Goal: Transaction & Acquisition: Purchase product/service

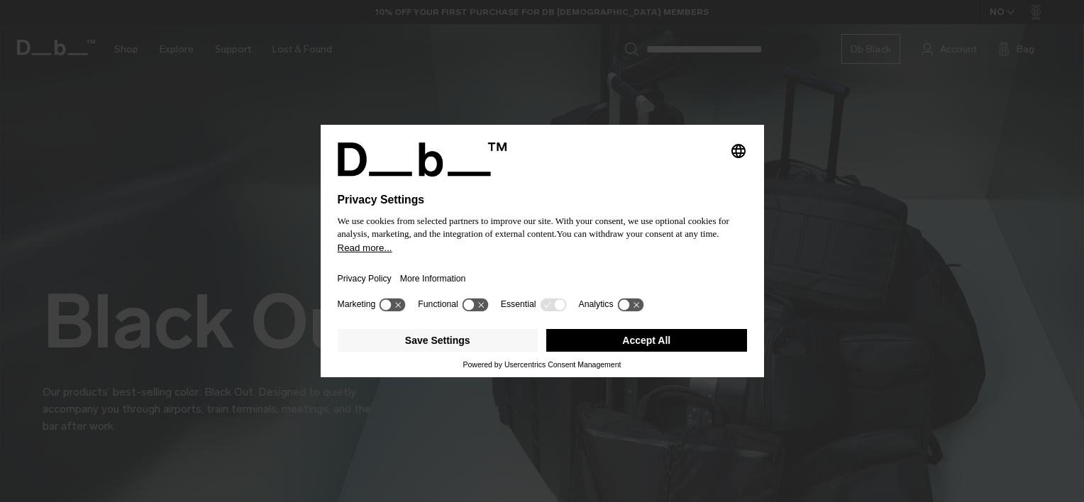
click at [611, 344] on button "Accept All" at bounding box center [646, 340] width 201 height 23
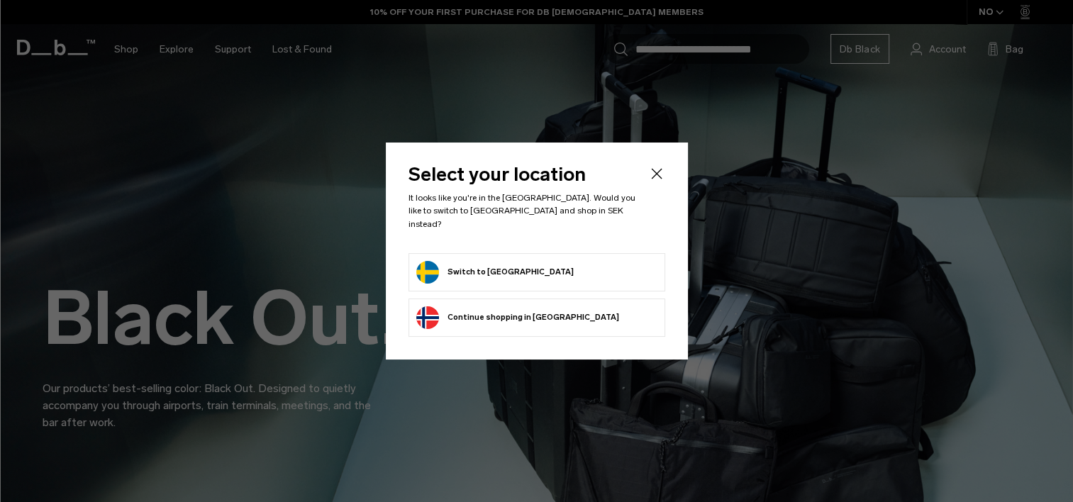
click at [540, 262] on form "Switch to Sweden" at bounding box center [536, 272] width 241 height 23
click at [431, 261] on button "Switch to Sweden" at bounding box center [494, 272] width 157 height 23
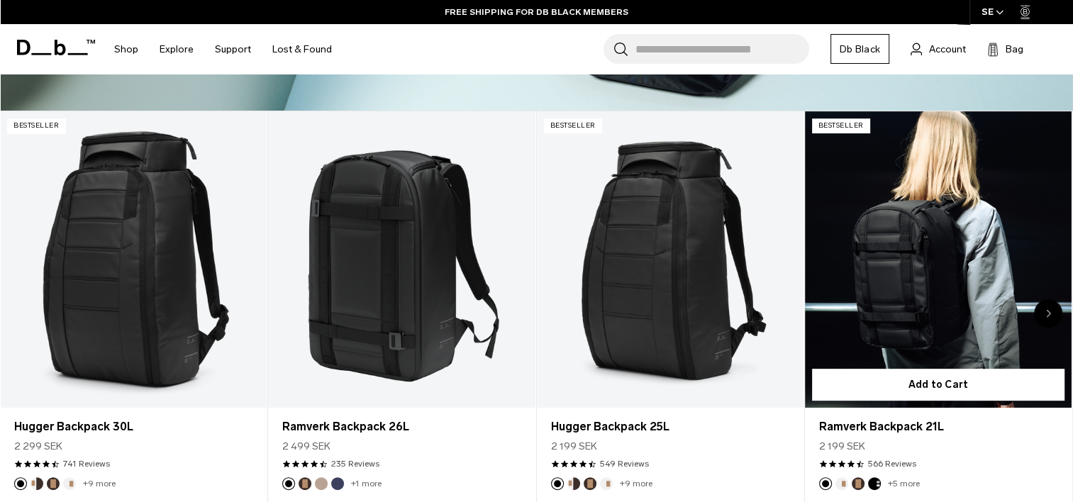
scroll to position [530, 0]
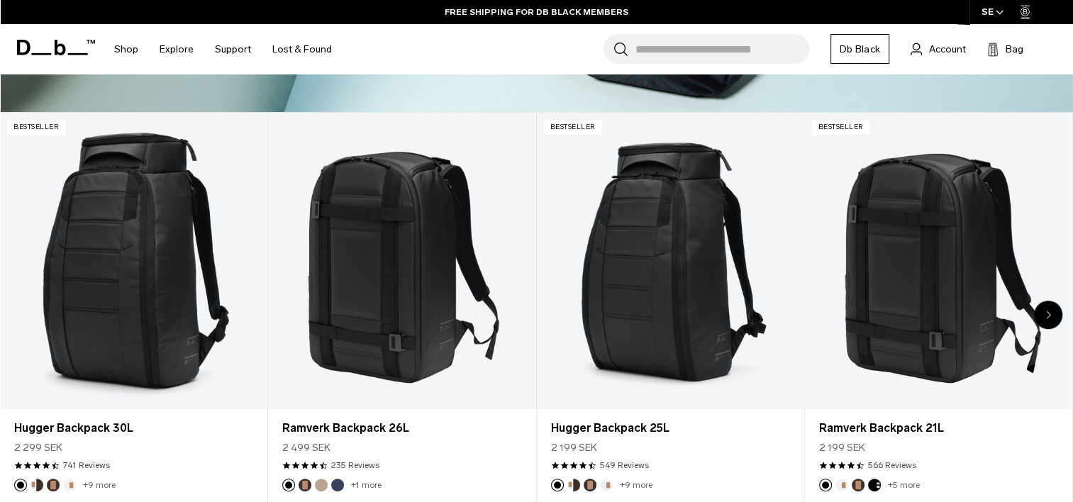
click at [1046, 312] on icon "Next slide" at bounding box center [1048, 315] width 5 height 9
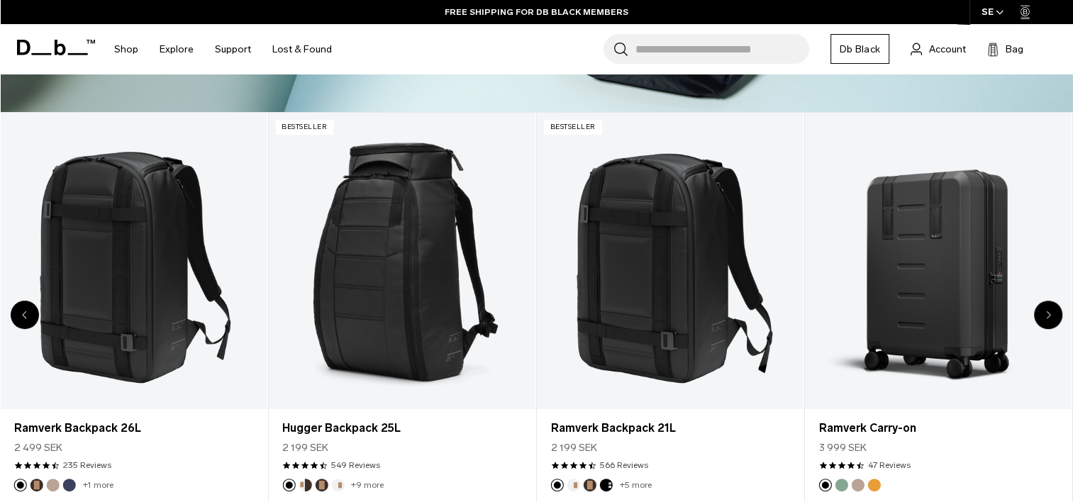
click at [1046, 312] on icon "Next slide" at bounding box center [1048, 315] width 5 height 9
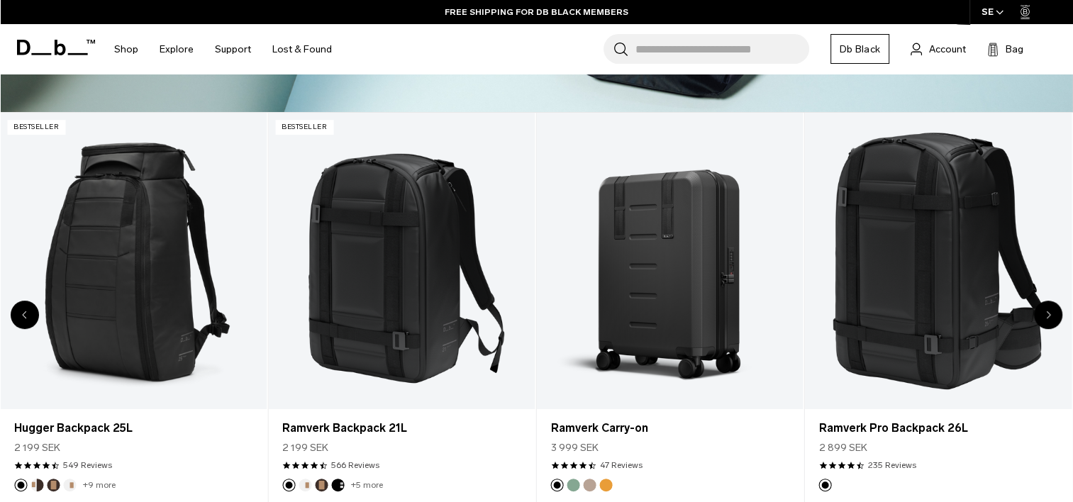
click at [1046, 312] on icon "Next slide" at bounding box center [1048, 315] width 5 height 9
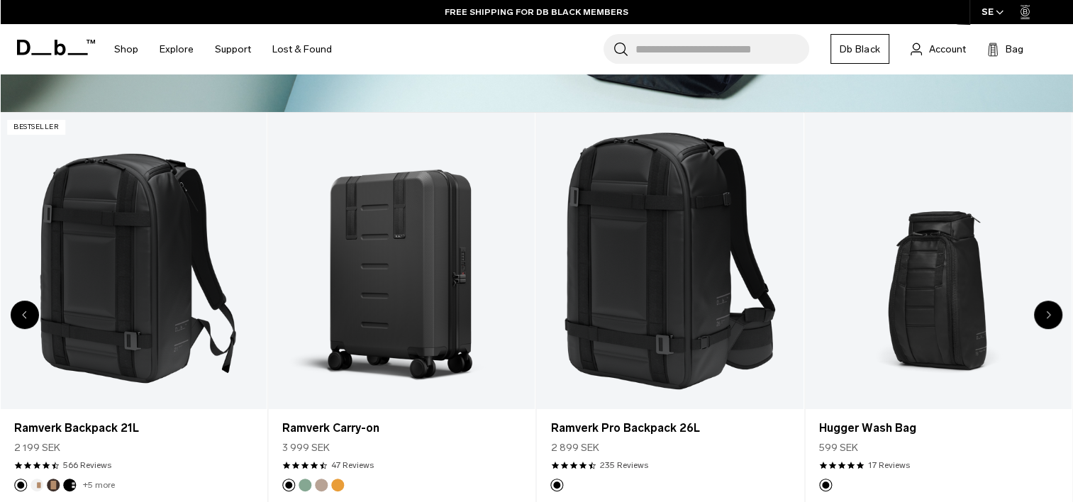
click at [1046, 312] on icon "Next slide" at bounding box center [1048, 315] width 5 height 9
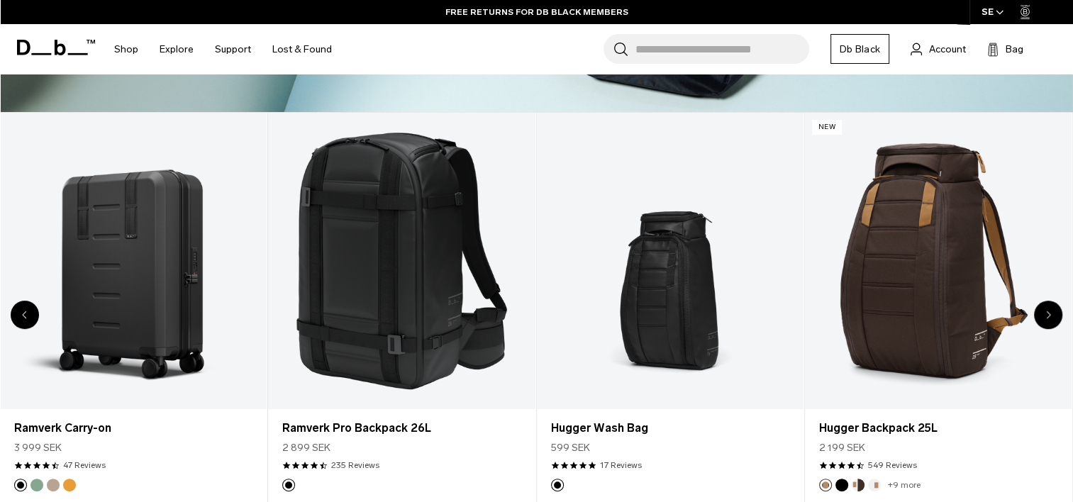
click at [1046, 312] on icon "Next slide" at bounding box center [1048, 315] width 5 height 9
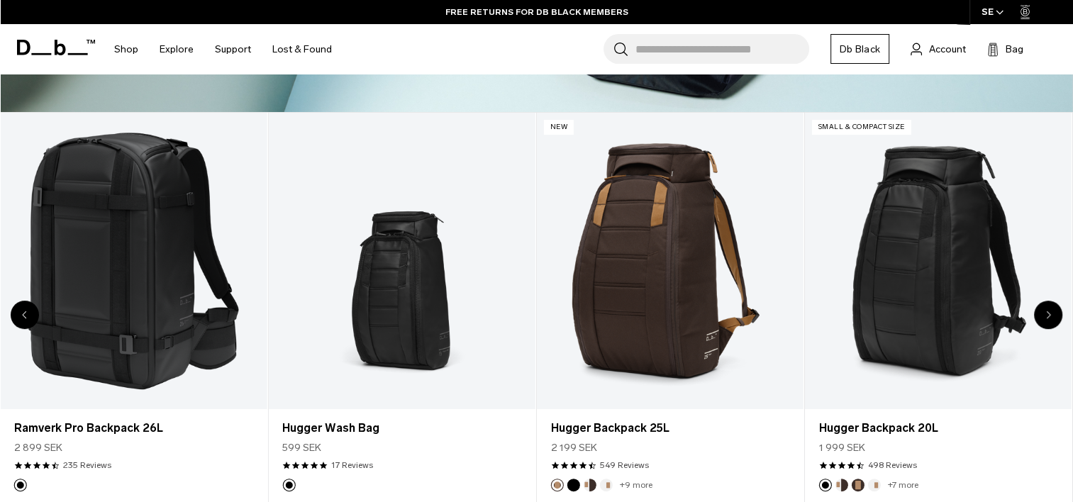
click at [1046, 312] on icon "Next slide" at bounding box center [1048, 315] width 5 height 9
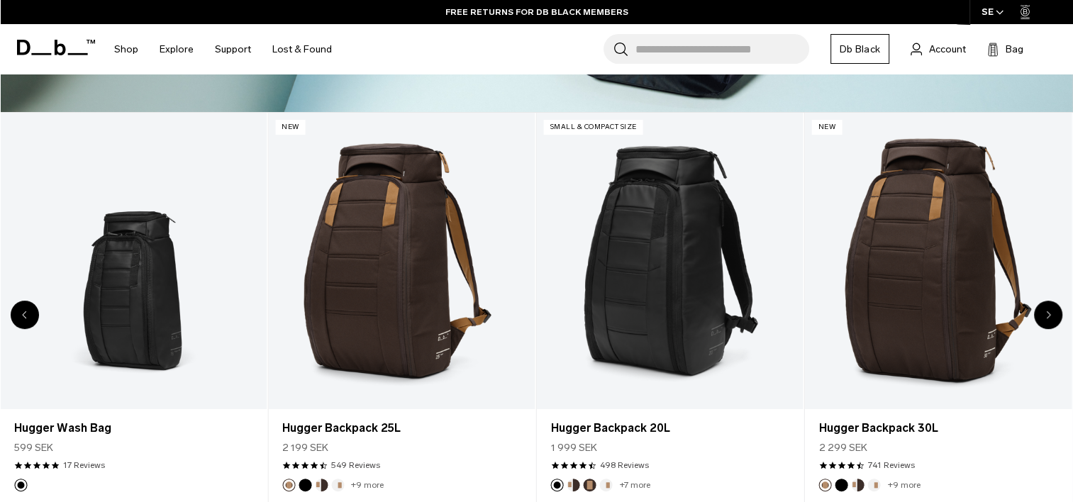
click at [1046, 312] on icon "Next slide" at bounding box center [1048, 315] width 5 height 9
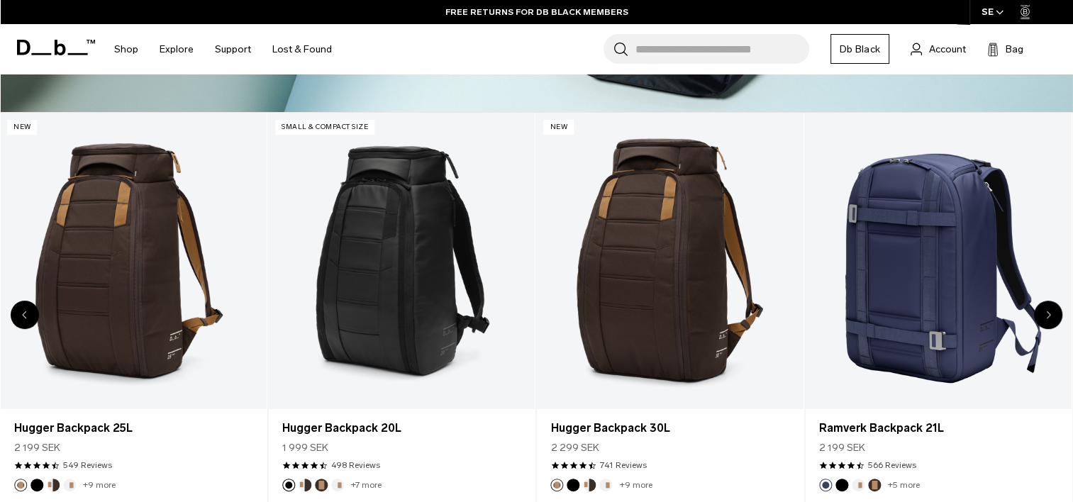
click at [1046, 312] on icon "Next slide" at bounding box center [1048, 315] width 5 height 9
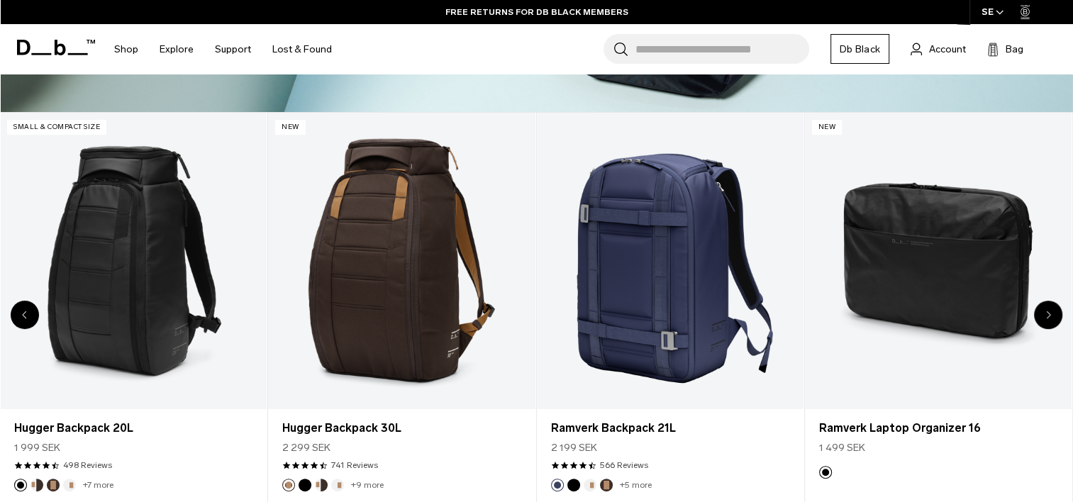
click at [1046, 312] on icon "Next slide" at bounding box center [1048, 315] width 5 height 9
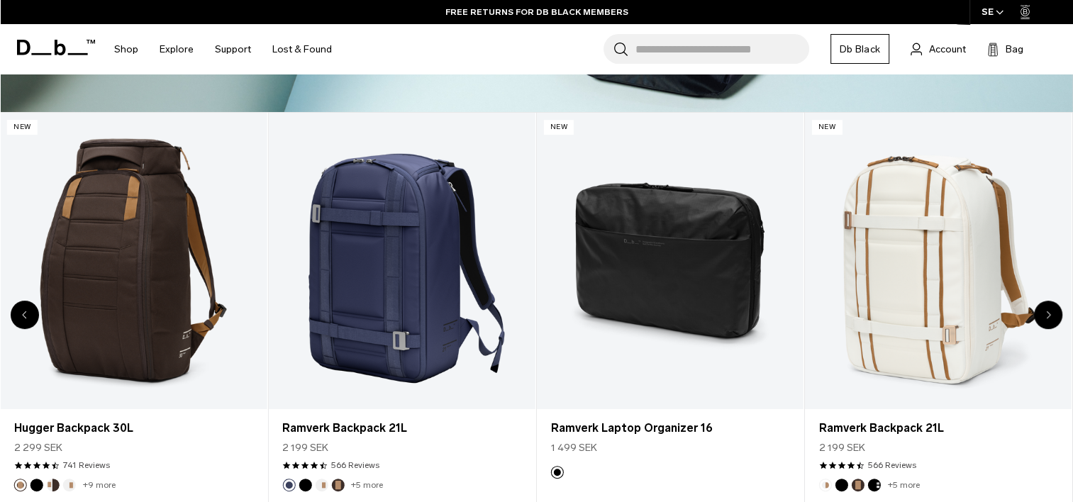
click at [1046, 312] on icon "Next slide" at bounding box center [1048, 315] width 5 height 9
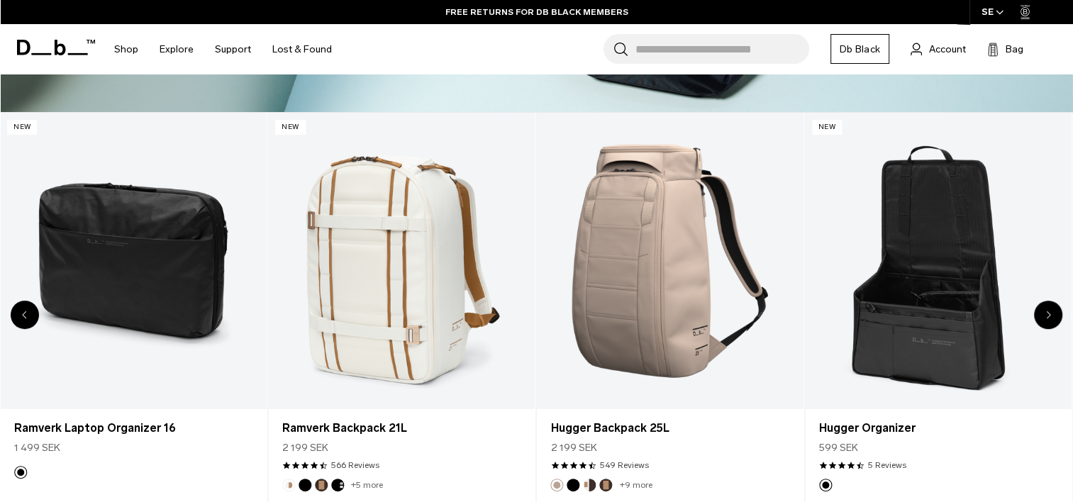
click at [1046, 312] on icon "Next slide" at bounding box center [1048, 315] width 5 height 9
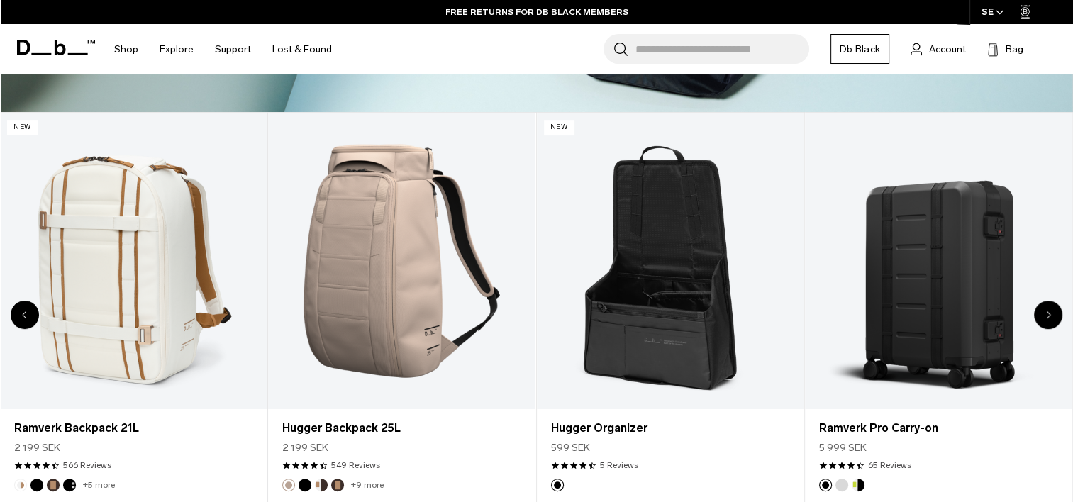
click at [1046, 312] on icon "Next slide" at bounding box center [1048, 315] width 5 height 9
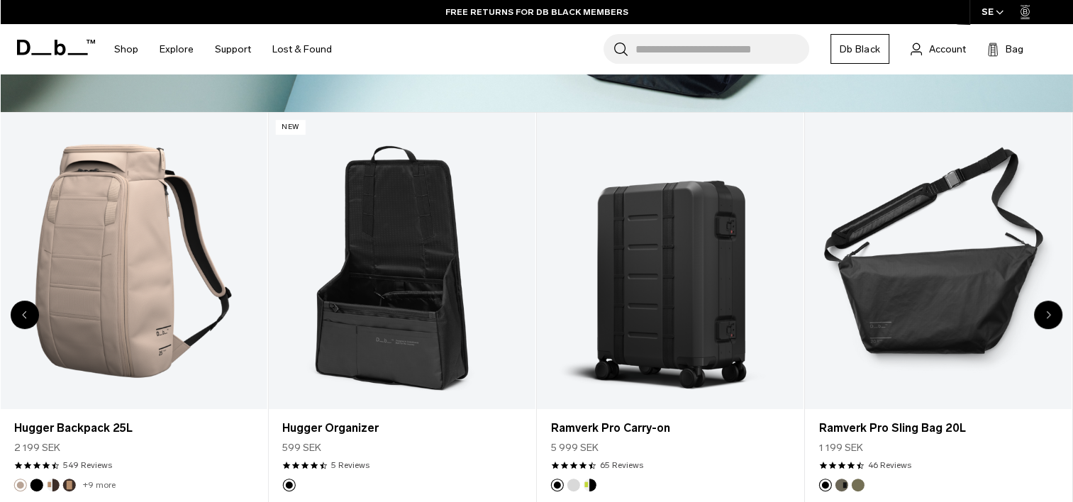
click at [1046, 312] on icon "Next slide" at bounding box center [1048, 315] width 5 height 9
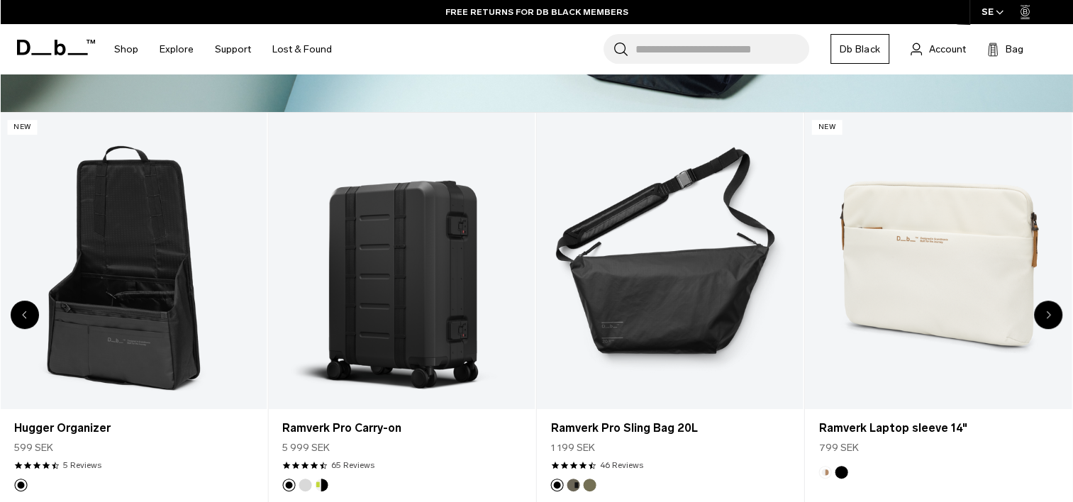
click at [1046, 312] on icon "Next slide" at bounding box center [1048, 315] width 5 height 9
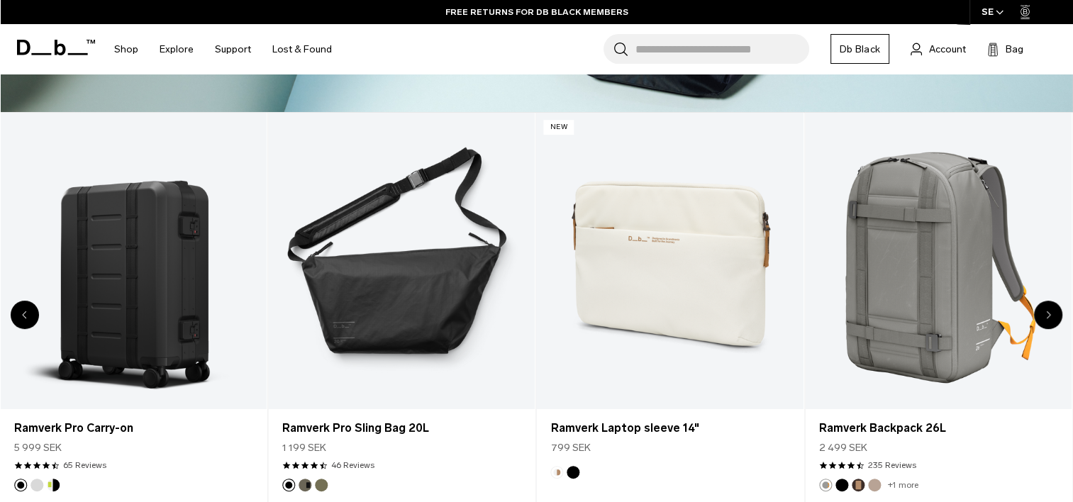
click at [1046, 312] on icon "Next slide" at bounding box center [1048, 315] width 5 height 9
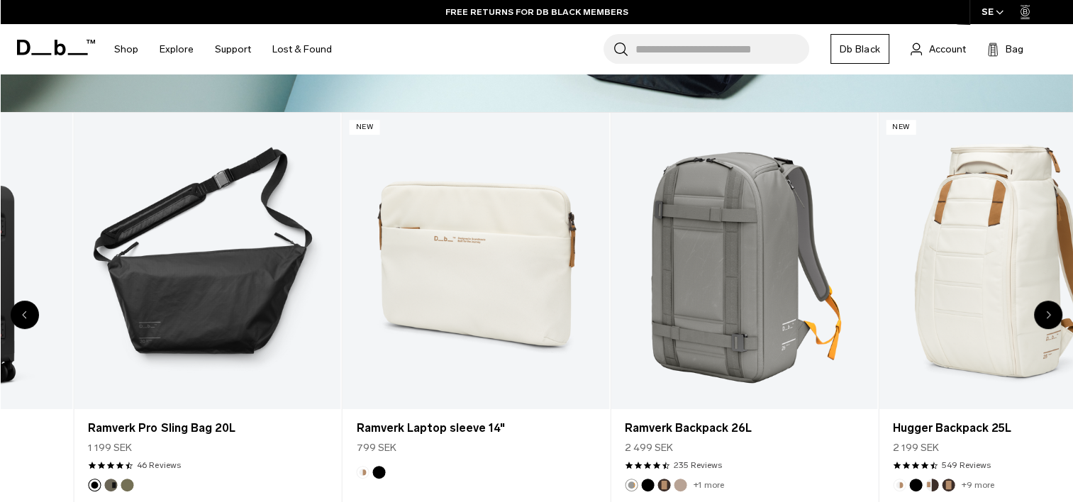
click at [1046, 312] on div "Bestseller Add to Cart Hugger Backpack 30L 2 299 SEK 4.6 star rating 741 Review…" at bounding box center [536, 316] width 1073 height 409
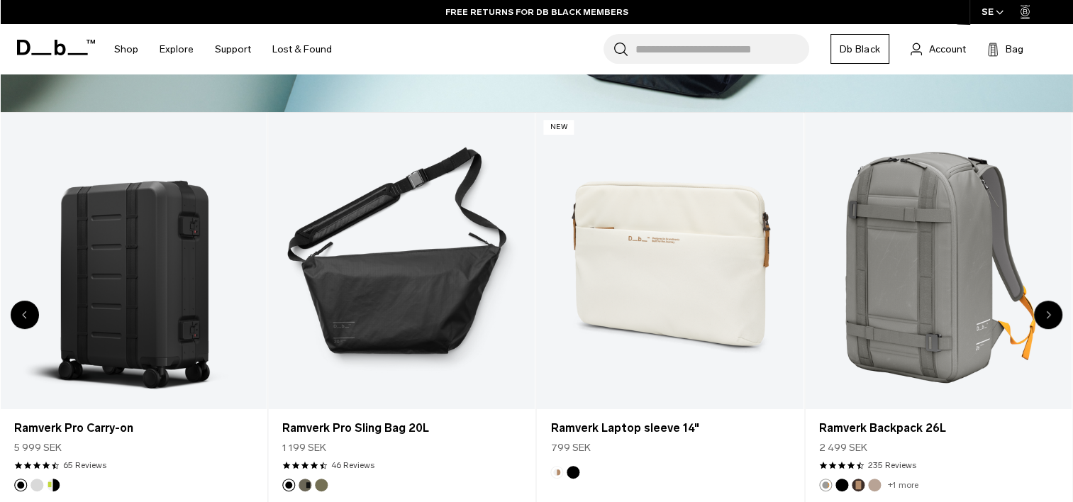
click at [1046, 312] on icon "Next slide" at bounding box center [1048, 315] width 5 height 9
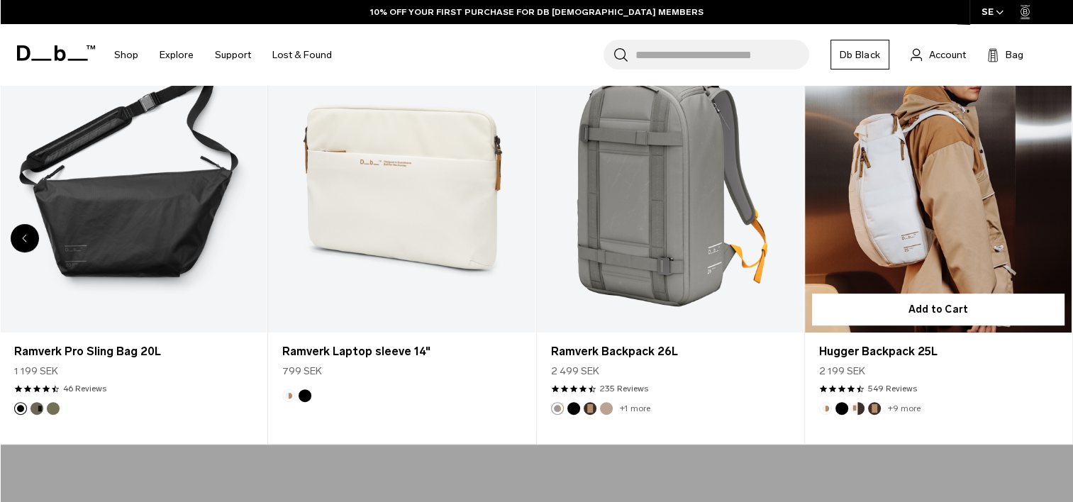
scroll to position [618, 0]
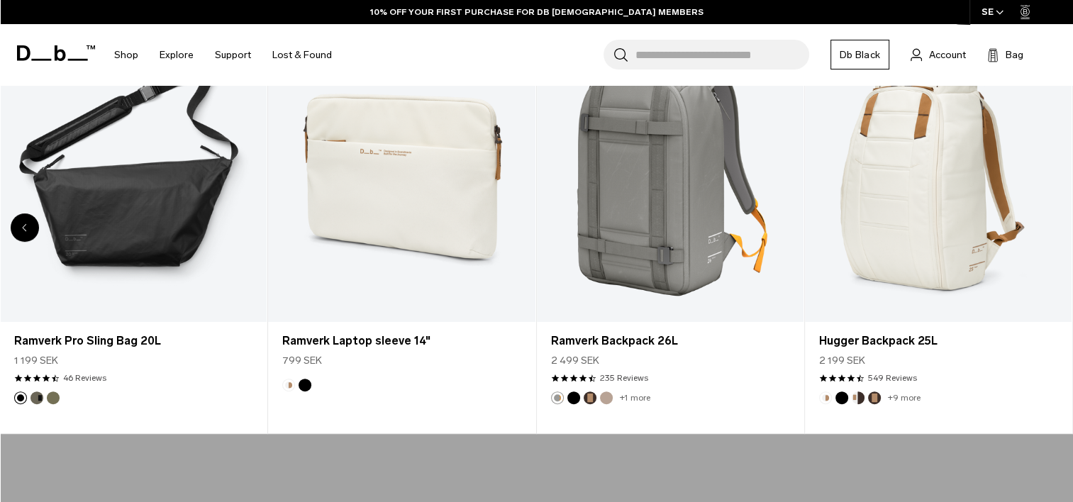
click at [28, 226] on div "Previous slide" at bounding box center [25, 227] width 28 height 28
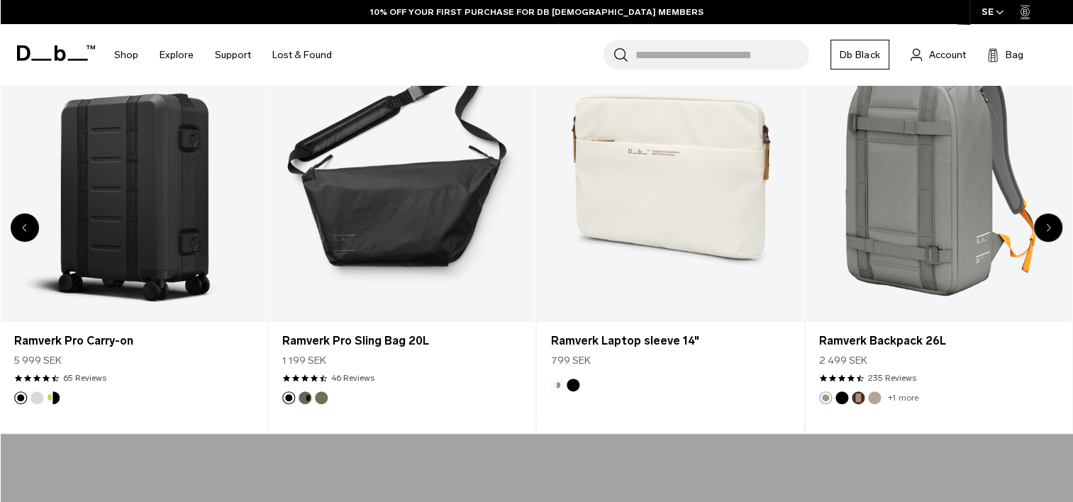
click at [28, 226] on div "Previous slide" at bounding box center [25, 227] width 28 height 28
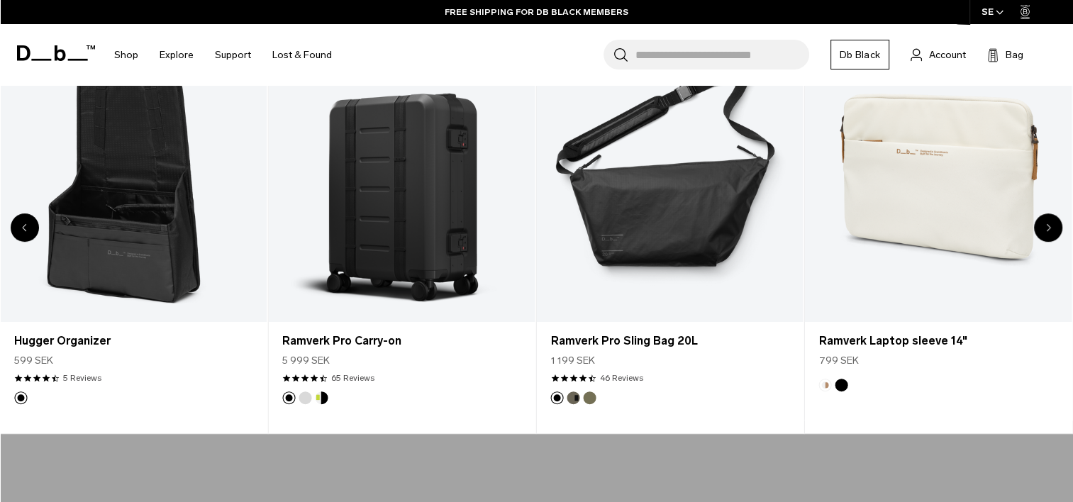
click at [25, 230] on icon "Previous slide" at bounding box center [25, 227] width 5 height 9
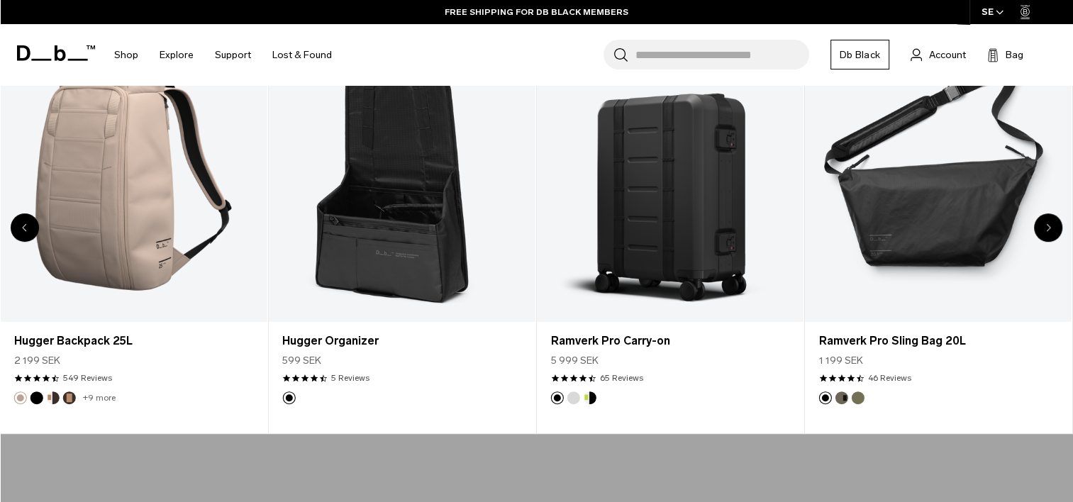
click at [25, 230] on icon "Previous slide" at bounding box center [25, 227] width 5 height 9
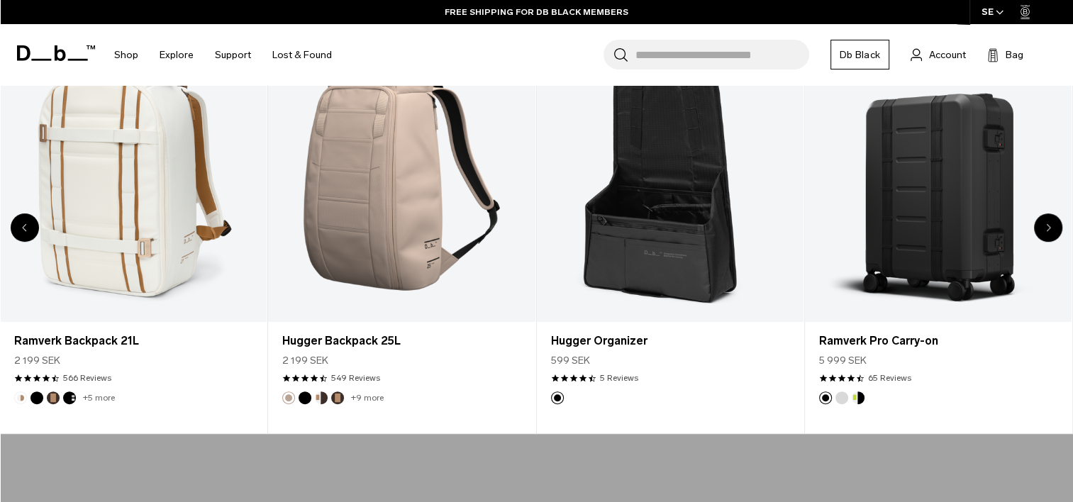
click at [25, 230] on icon "Previous slide" at bounding box center [25, 227] width 5 height 9
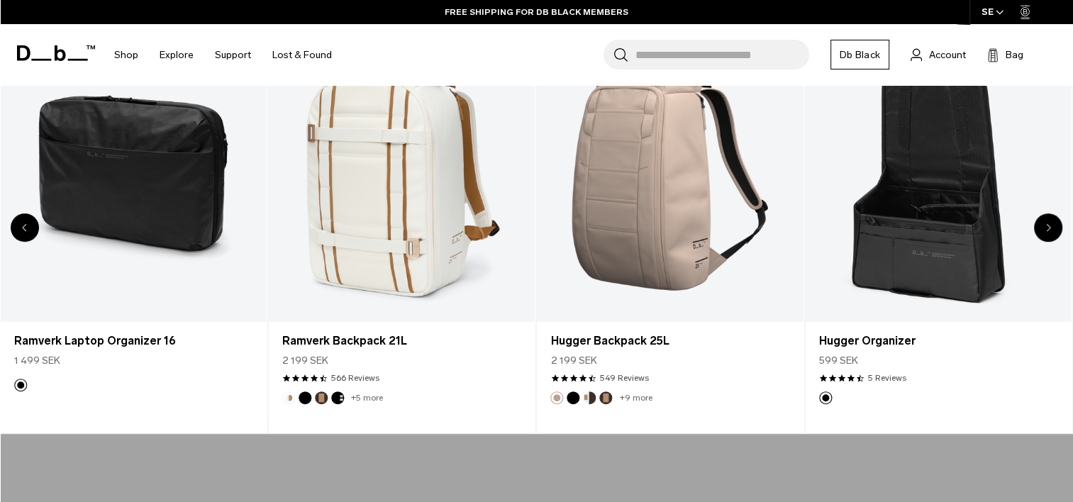
click at [25, 230] on icon "Previous slide" at bounding box center [25, 227] width 5 height 9
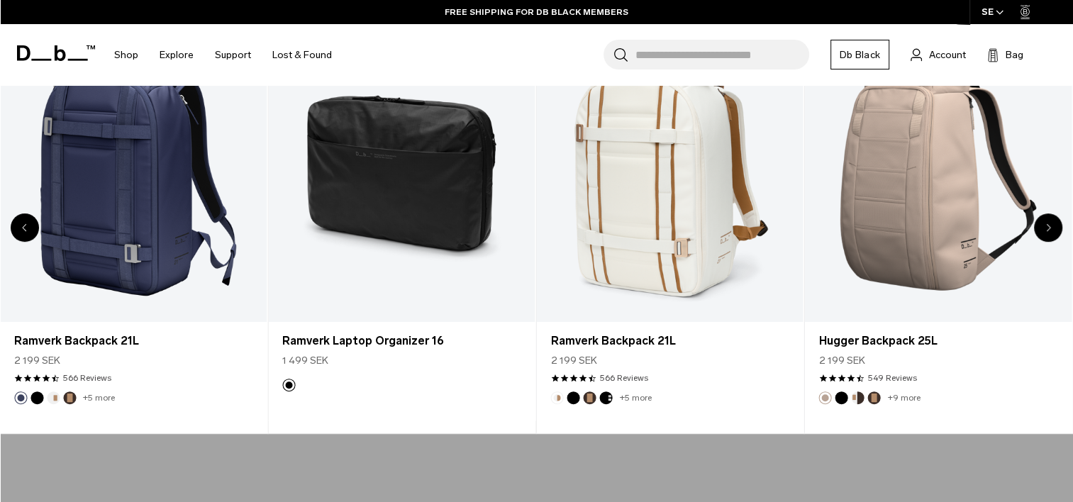
click at [25, 230] on icon "Previous slide" at bounding box center [25, 227] width 5 height 9
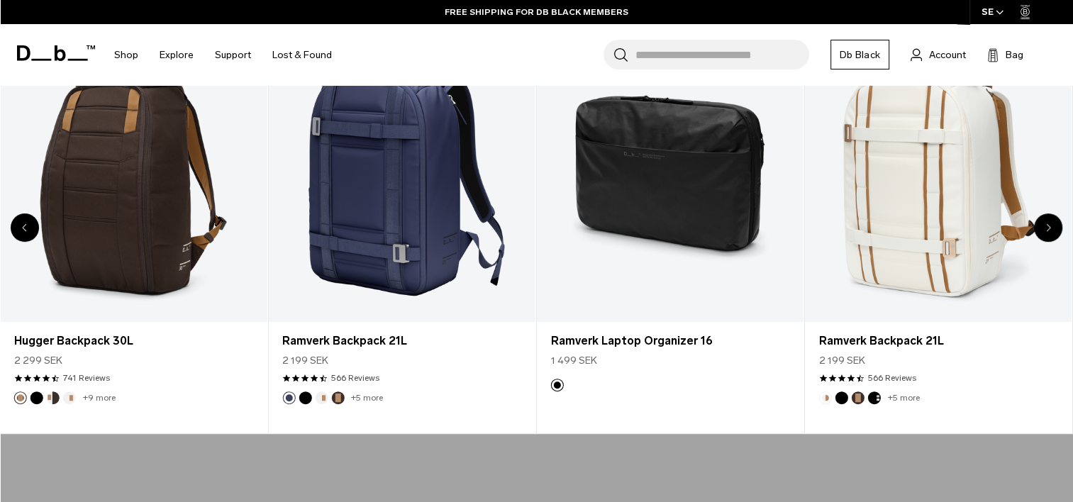
click at [25, 230] on icon "Previous slide" at bounding box center [25, 227] width 5 height 9
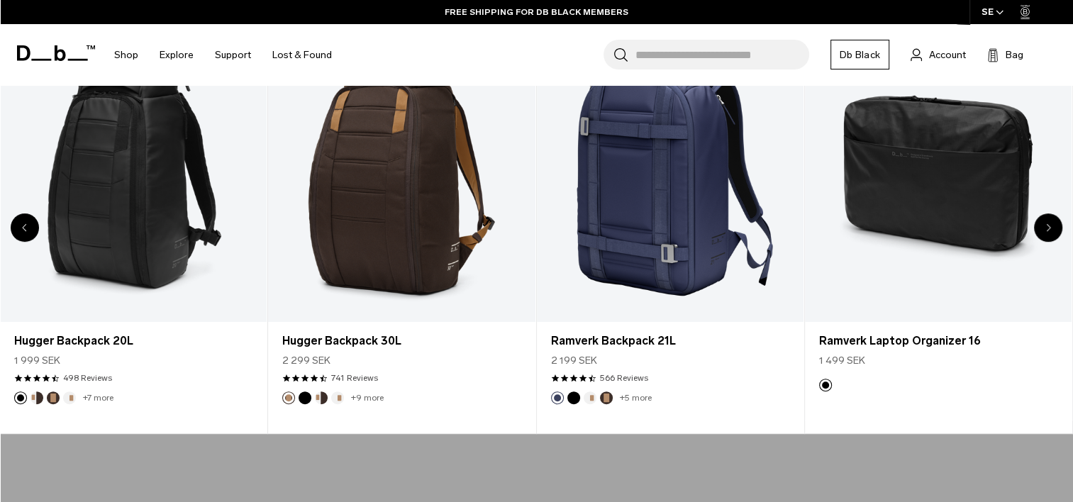
click at [25, 230] on icon "Previous slide" at bounding box center [25, 227] width 5 height 9
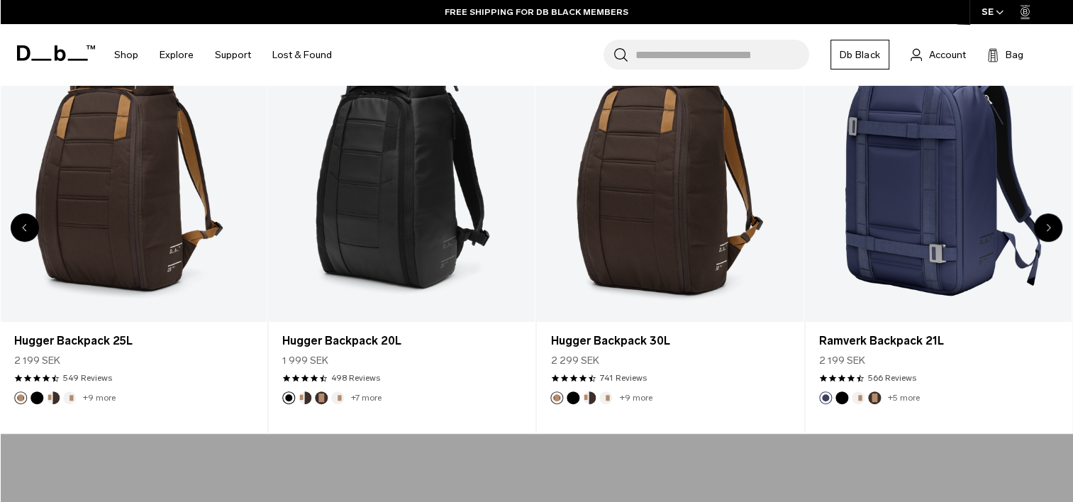
click at [25, 230] on icon "Previous slide" at bounding box center [25, 227] width 5 height 9
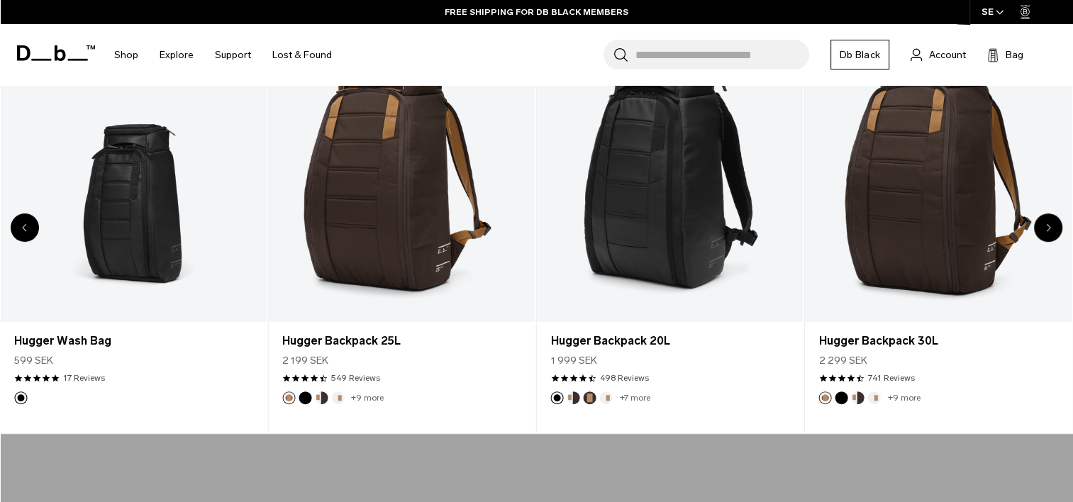
click at [25, 230] on icon "Previous slide" at bounding box center [25, 227] width 5 height 9
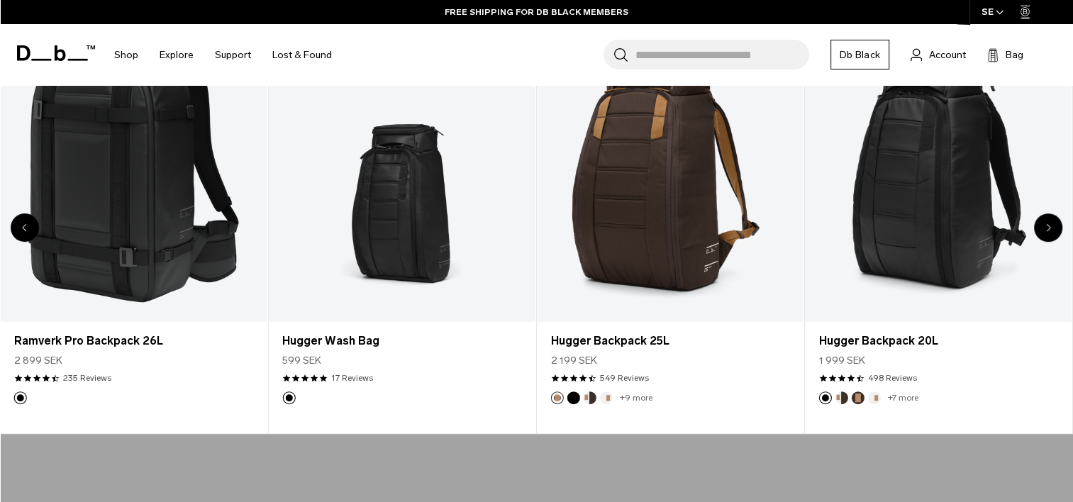
click at [25, 230] on icon "Previous slide" at bounding box center [25, 227] width 5 height 9
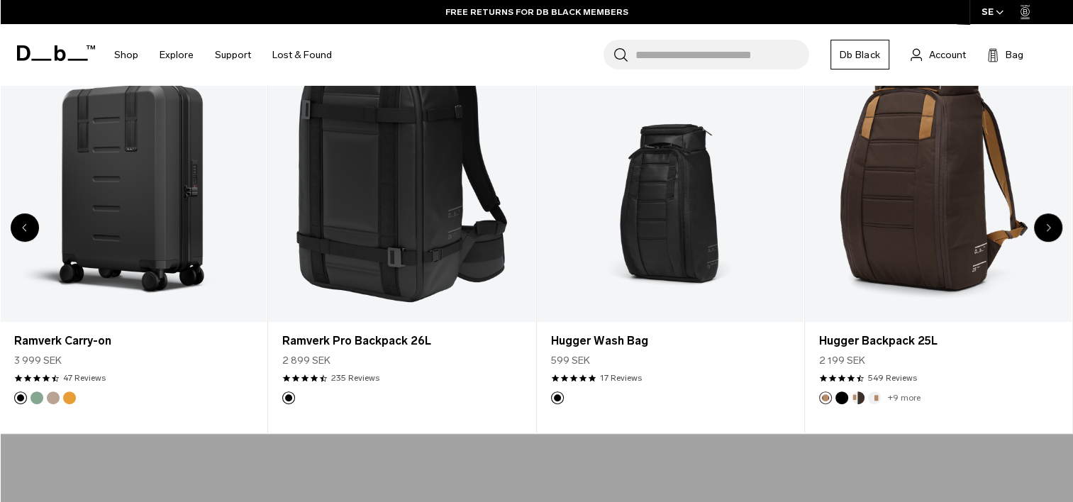
click at [25, 230] on icon "Previous slide" at bounding box center [25, 227] width 5 height 9
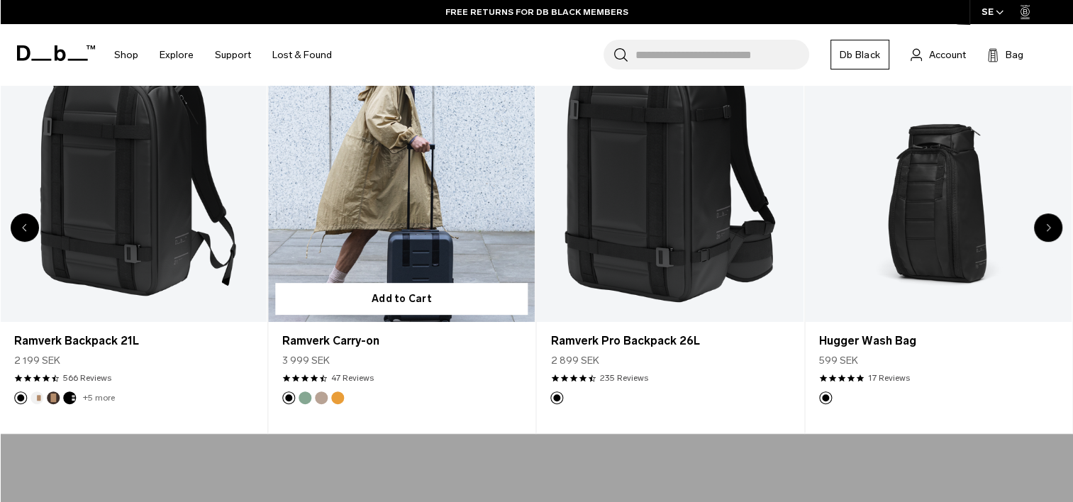
click at [421, 179] on link "Ramverk Carry-on" at bounding box center [401, 174] width 267 height 296
